Goal: Task Accomplishment & Management: Use online tool/utility

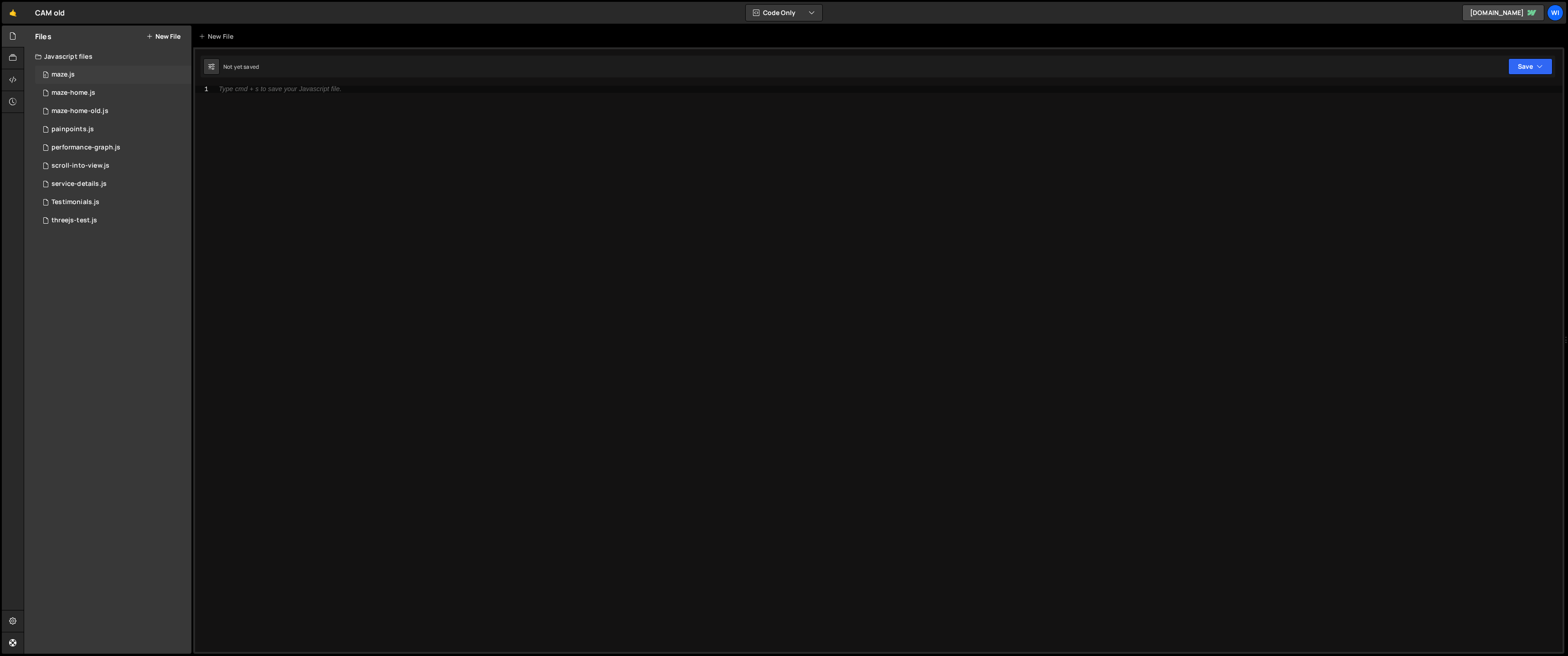
click at [125, 79] on div "0 maze.js 0" at bounding box center [113, 75] width 156 height 18
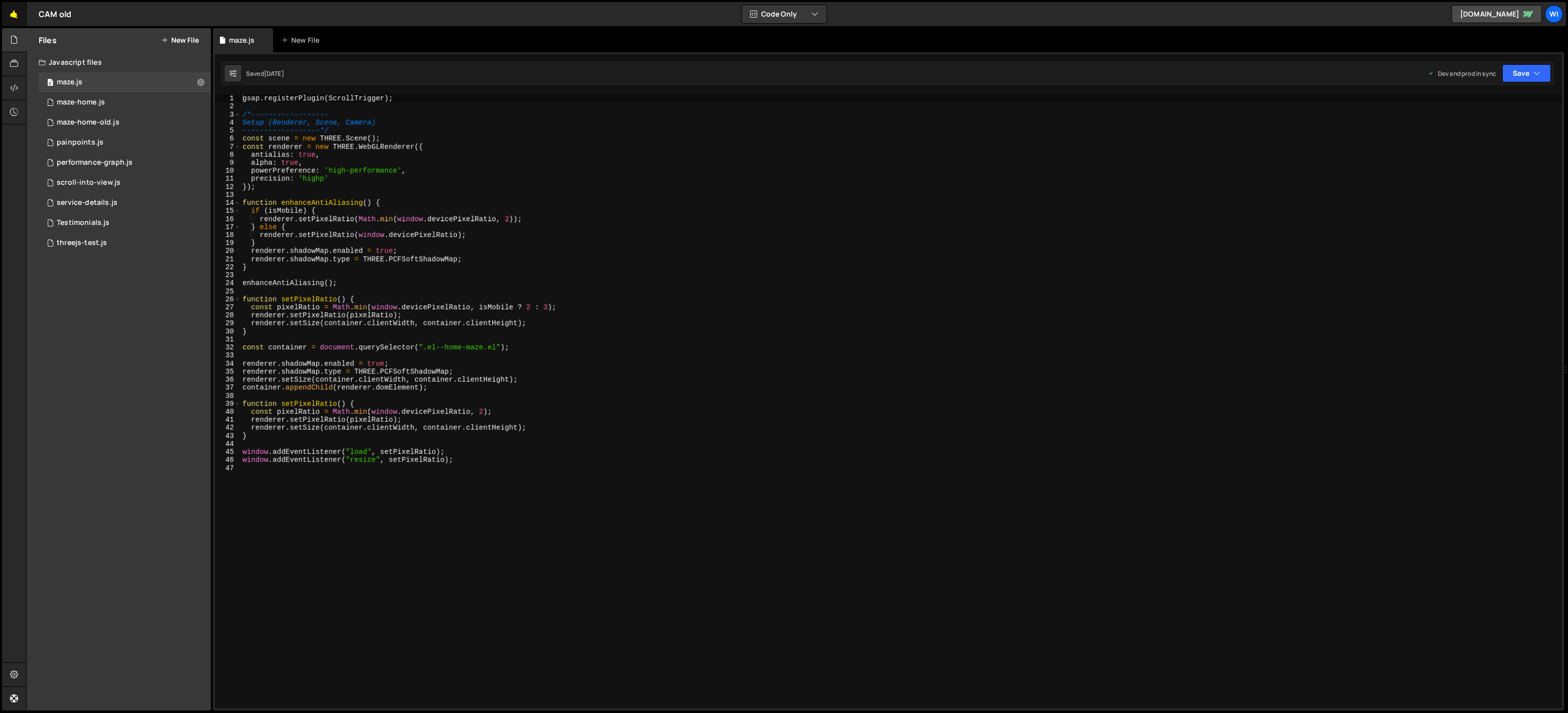
click at [17, 11] on link "🤙" at bounding box center [14, 14] width 25 height 24
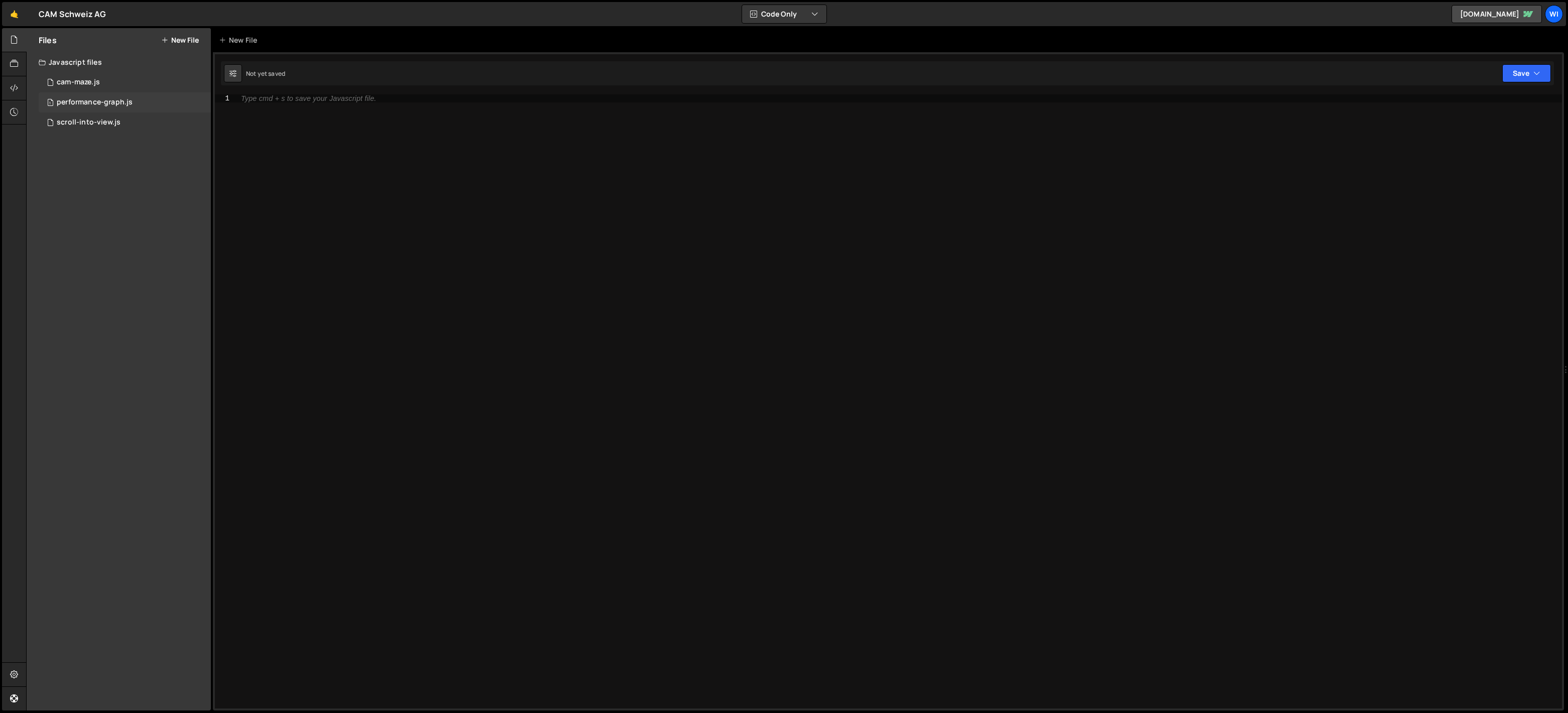
click at [103, 105] on div "performance-graph.js" at bounding box center [95, 102] width 76 height 9
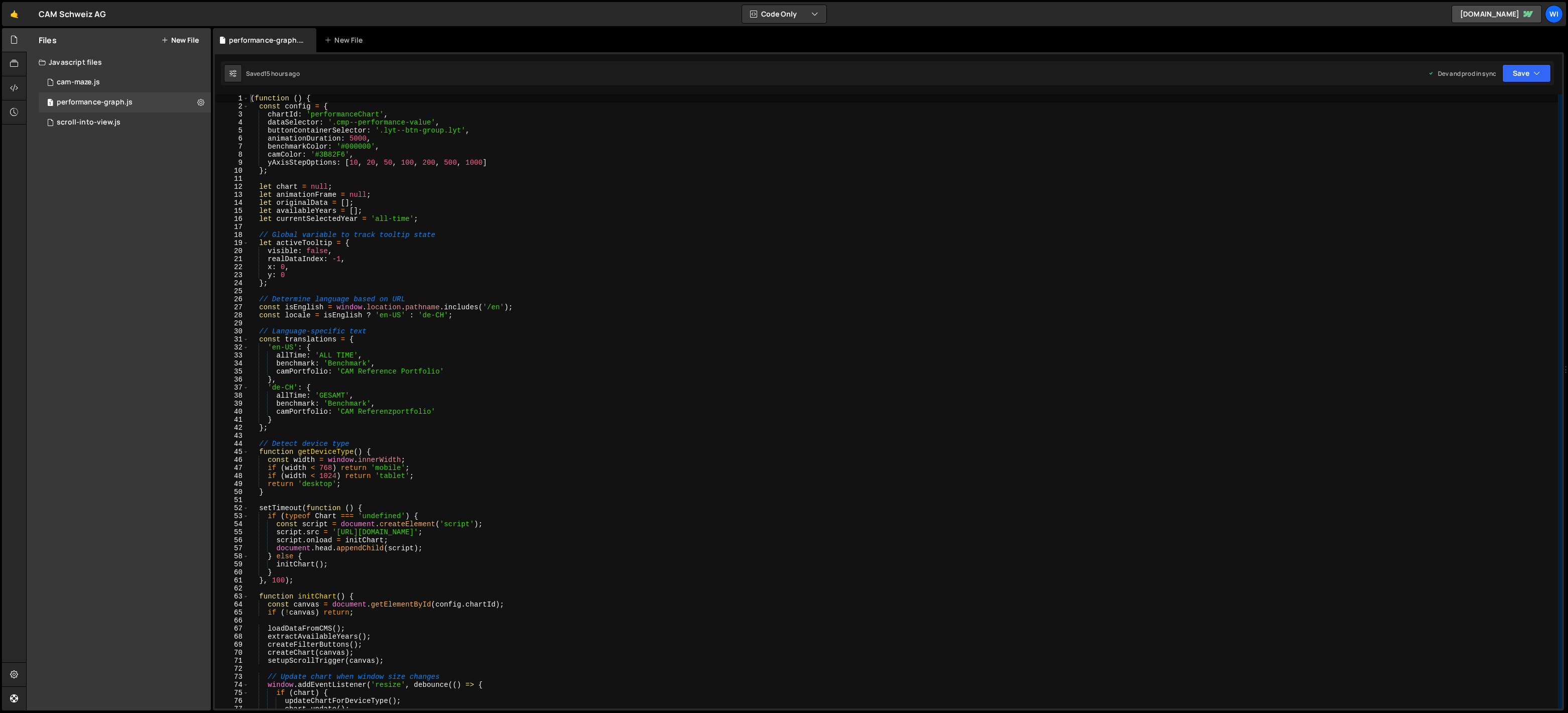
click at [367, 144] on div "( function ( ) { const config = { chartId : 'performanceChart' , dataSelector :…" at bounding box center [903, 410] width 1309 height 630
click at [419, 168] on div "( function ( ) { const config = { chartId : 'performanceChart' , dataSelector :…" at bounding box center [903, 410] width 1309 height 630
type textarea "})();"
